Goal: Information Seeking & Learning: Learn about a topic

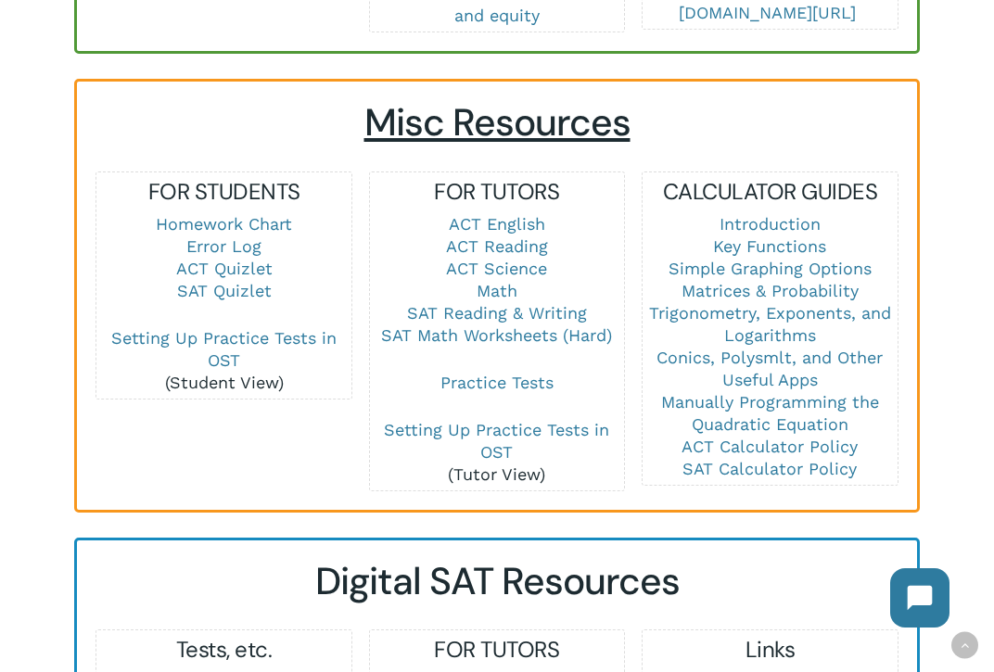
scroll to position [1258, 0]
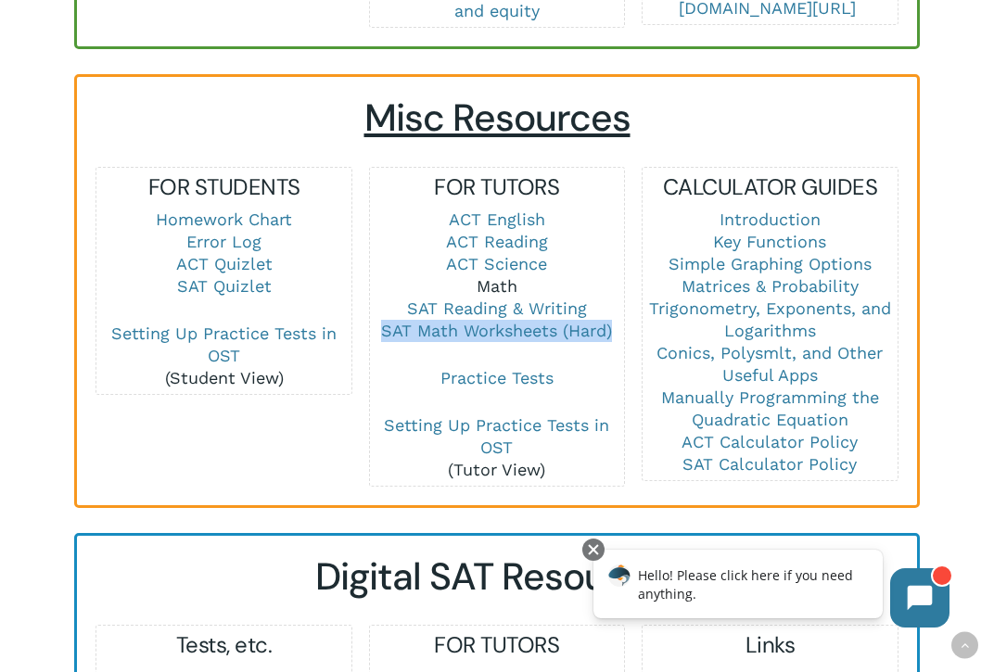
click at [502, 276] on link "Math" at bounding box center [497, 285] width 41 height 19
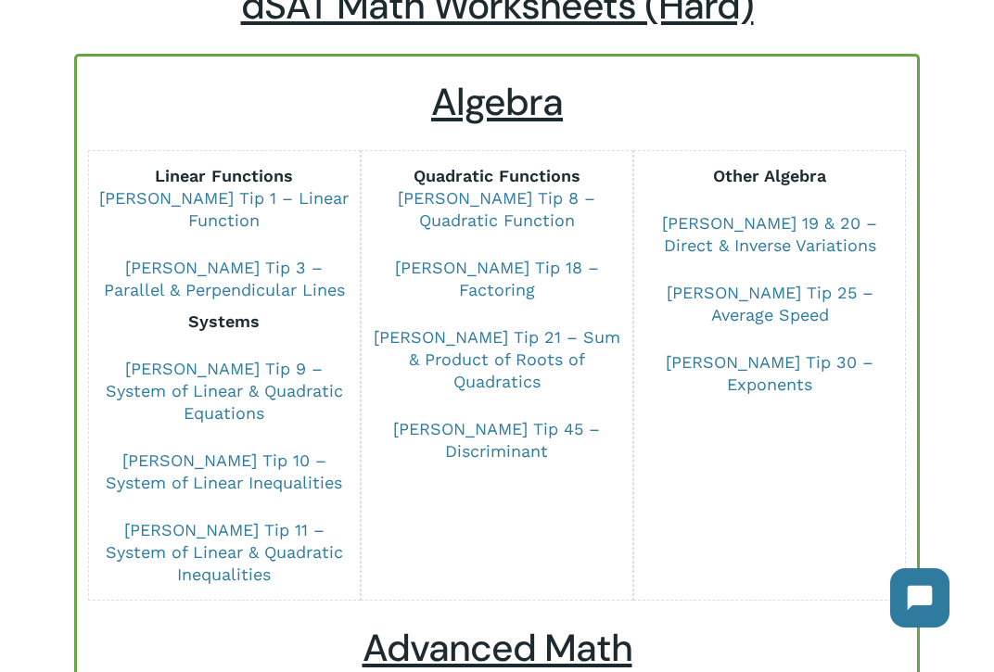
scroll to position [177, 0]
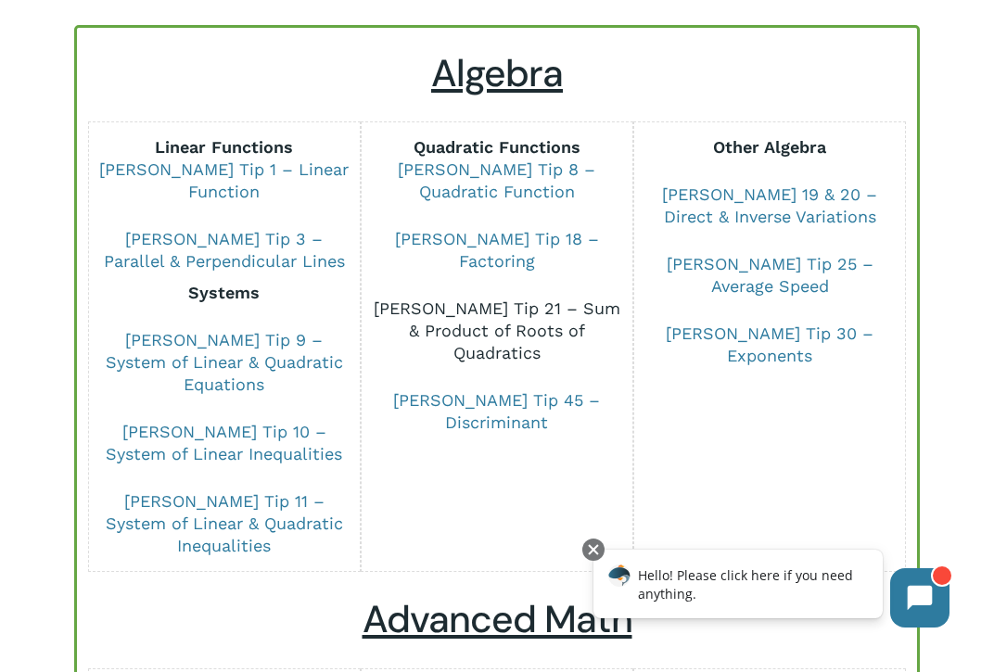
click at [508, 309] on link "[PERSON_NAME] Tip 21 – Sum & Product of Roots of Quadratics" at bounding box center [497, 331] width 247 height 64
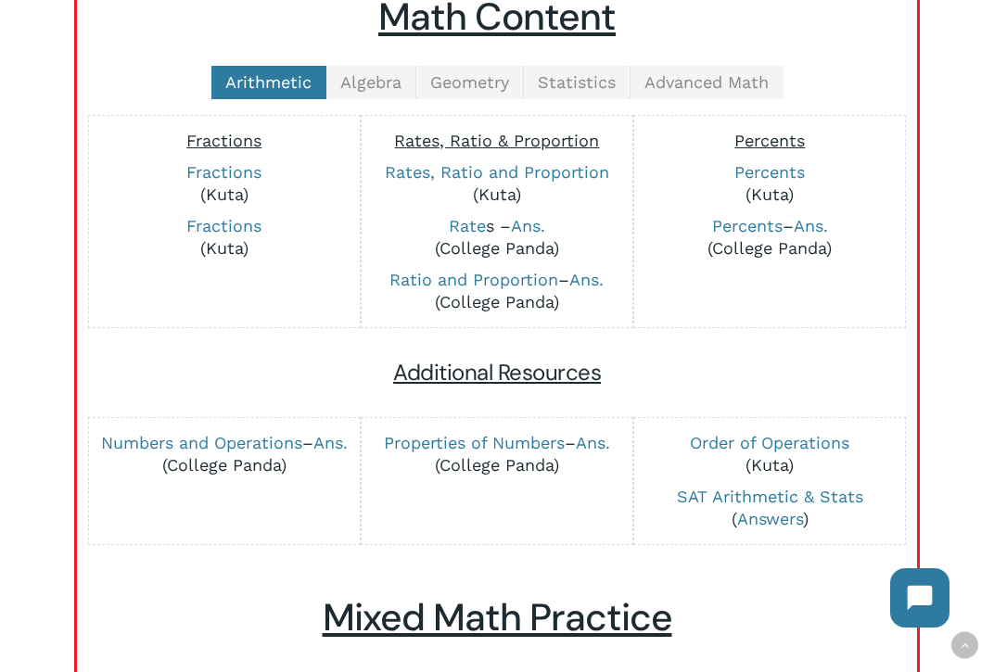
scroll to position [448, 0]
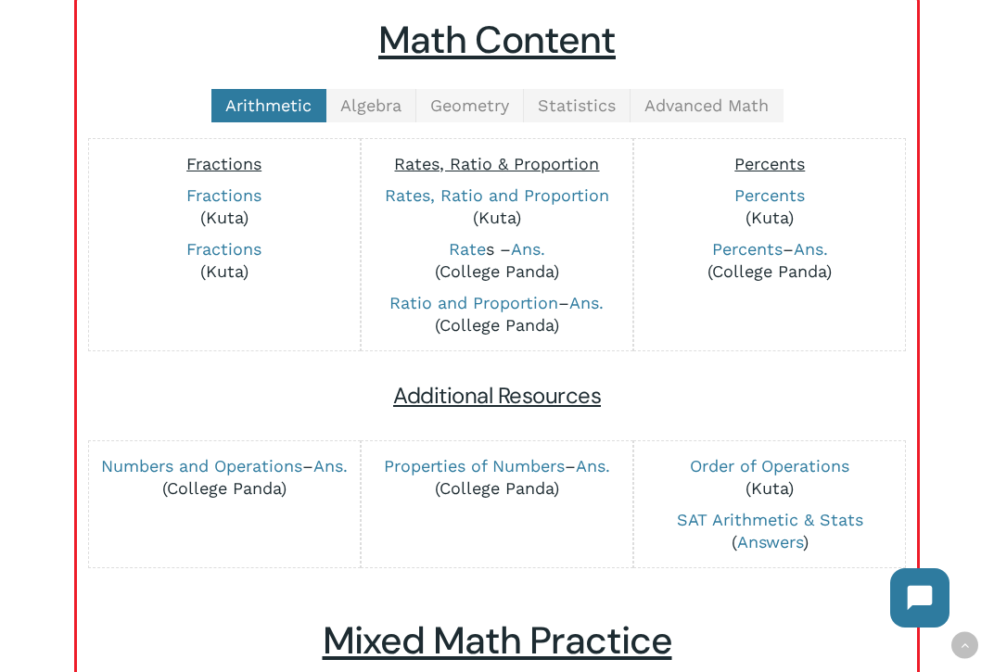
click at [475, 115] on span "Geometry" at bounding box center [469, 105] width 79 height 19
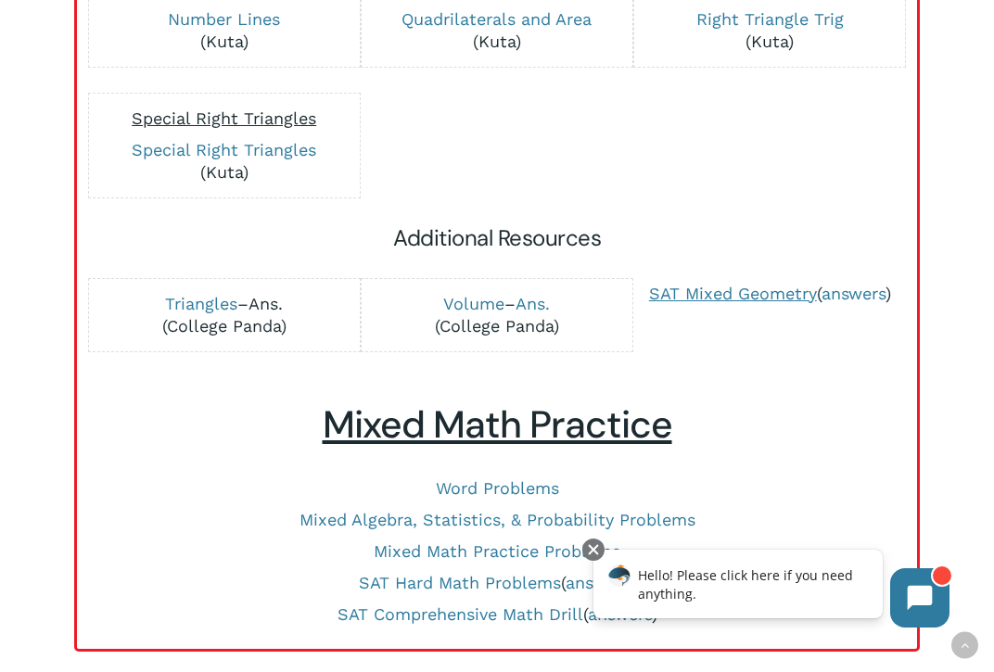
scroll to position [1070, 0]
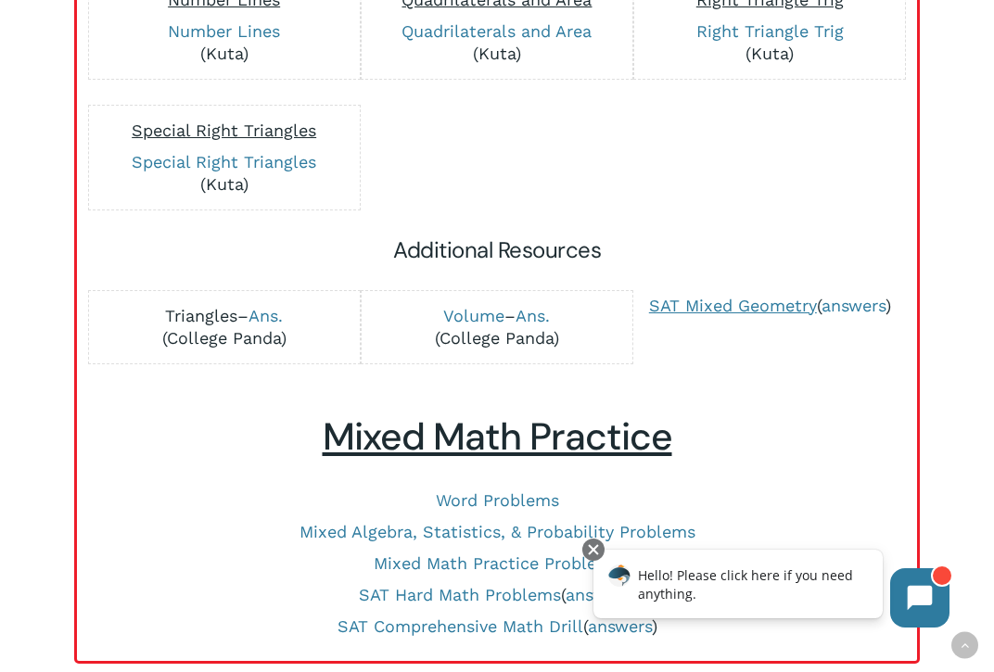
click at [207, 306] on link "Triangles" at bounding box center [201, 315] width 72 height 19
